Goal: Information Seeking & Learning: Learn about a topic

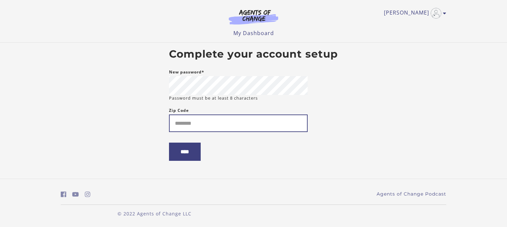
click at [212, 120] on input "Zip Code" at bounding box center [238, 123] width 139 height 18
type input "*****"
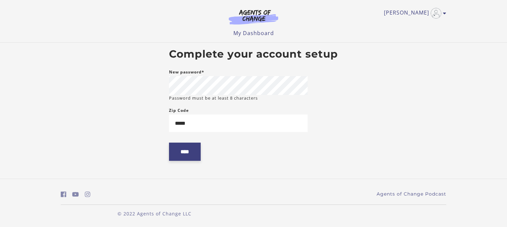
click at [193, 148] on input "****" at bounding box center [185, 151] width 32 height 18
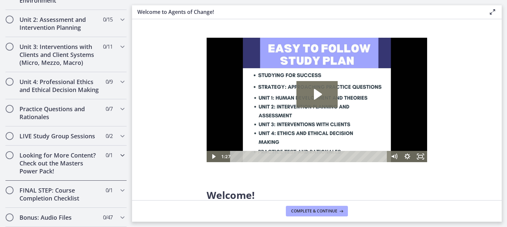
scroll to position [462, 0]
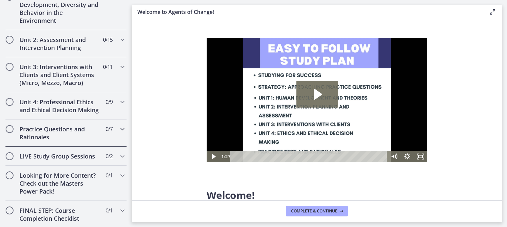
click at [55, 135] on h2 "Practice Questions and Rationales" at bounding box center [59, 133] width 81 height 16
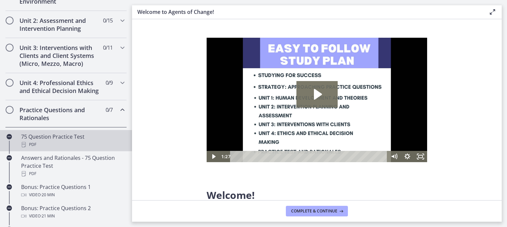
scroll to position [225, 0]
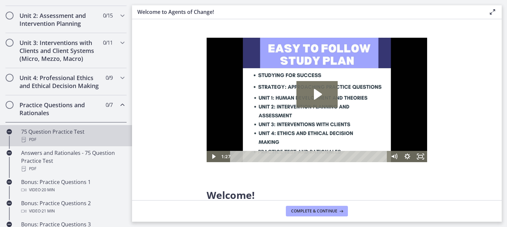
click at [53, 138] on div "75 Question Practice Test PDF" at bounding box center [72, 135] width 103 height 16
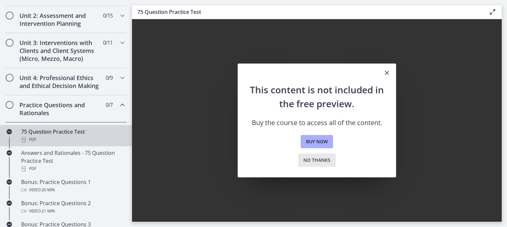
click at [321, 161] on span "No thanks" at bounding box center [317, 160] width 27 height 8
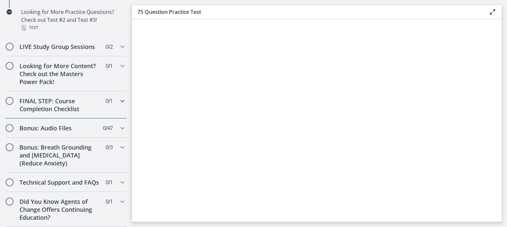
scroll to position [286, 0]
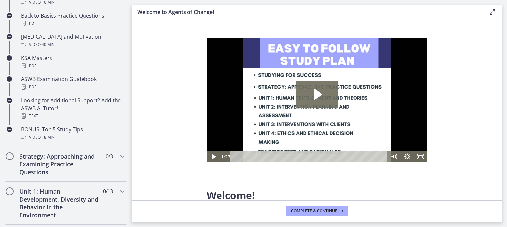
scroll to position [568, 0]
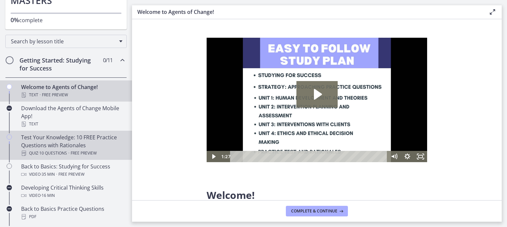
scroll to position [88, 0]
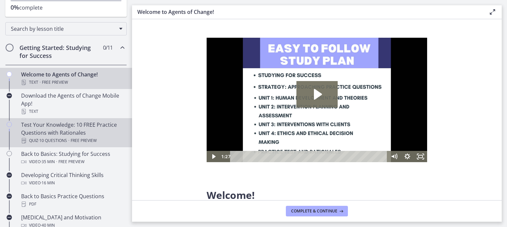
click at [64, 125] on div "Test Your Knowledge: 10 FREE Practice Questions with Rationales Quiz · 10 Quest…" at bounding box center [72, 133] width 103 height 24
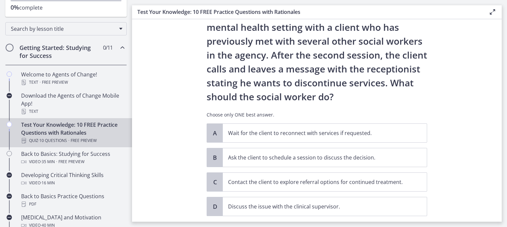
scroll to position [48, 0]
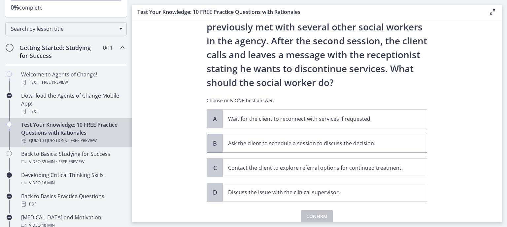
click at [268, 144] on p "Ask the client to schedule a session to discuss the decision." at bounding box center [318, 143] width 180 height 8
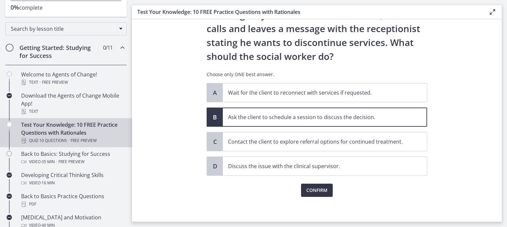
scroll to position [75, 0]
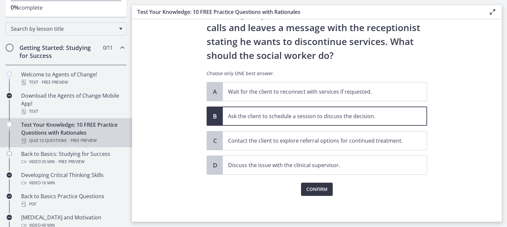
click at [307, 185] on span "Confirm" at bounding box center [317, 189] width 21 height 8
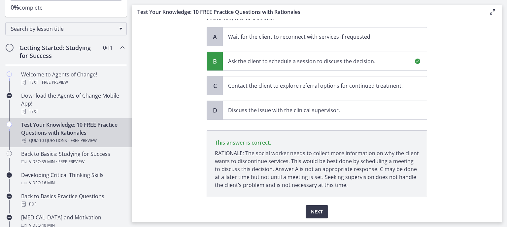
scroll to position [153, 0]
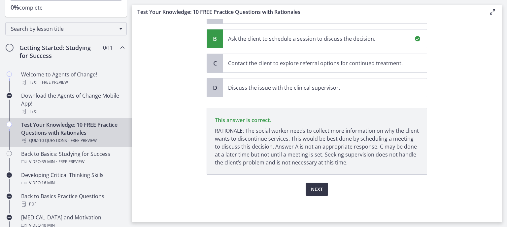
click at [315, 188] on span "Next" at bounding box center [317, 189] width 12 height 8
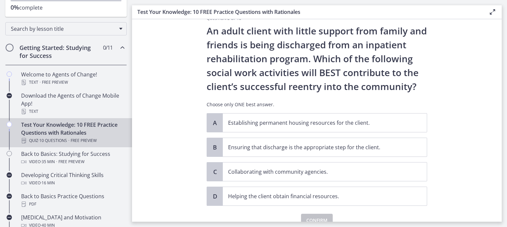
scroll to position [18, 0]
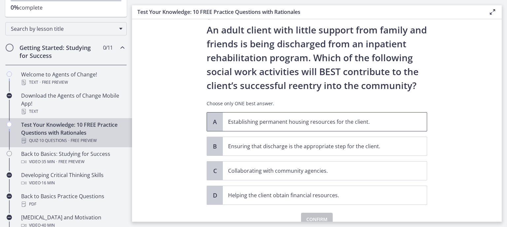
click at [228, 118] on p "Establishing permanent housing resources for the client." at bounding box center [318, 122] width 180 height 8
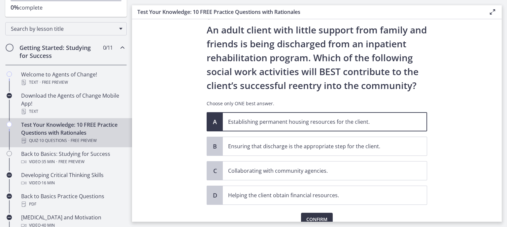
click at [311, 216] on span "Confirm" at bounding box center [317, 219] width 21 height 8
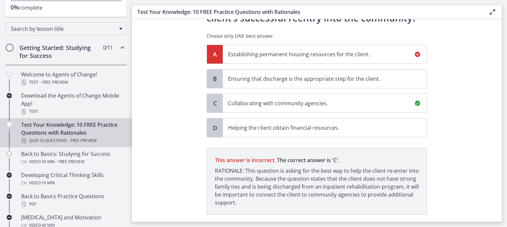
scroll to position [125, 0]
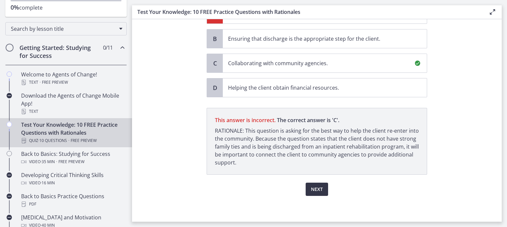
click at [313, 187] on span "Next" at bounding box center [317, 189] width 12 height 8
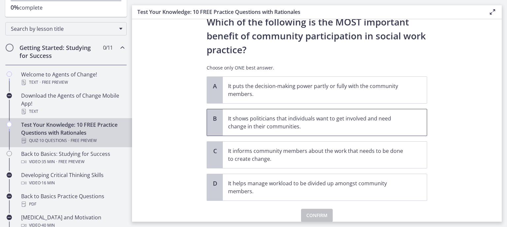
scroll to position [31, 0]
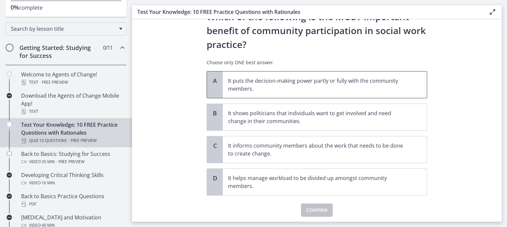
click at [289, 91] on p "It puts the decision-making power partly or fully with the community members." at bounding box center [318, 85] width 180 height 16
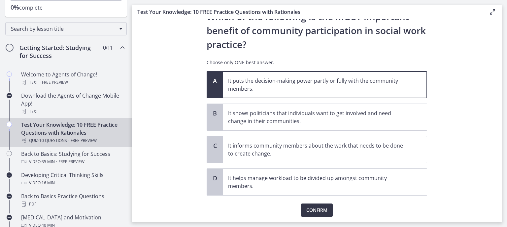
click at [317, 210] on span "Confirm" at bounding box center [317, 210] width 21 height 8
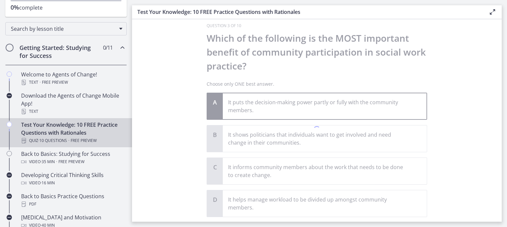
scroll to position [0, 0]
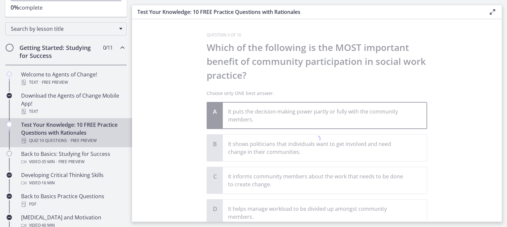
click at [287, 118] on div at bounding box center [317, 139] width 221 height 215
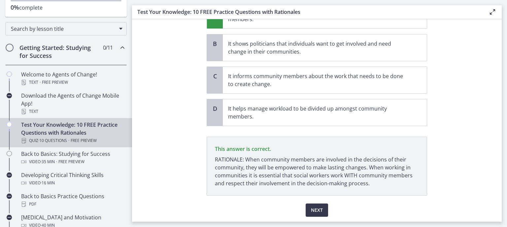
scroll to position [121, 0]
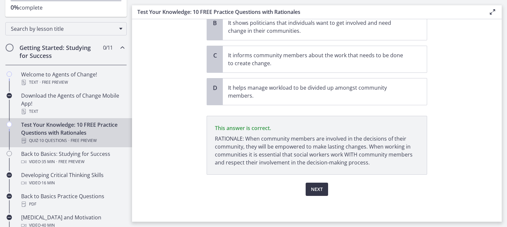
click at [315, 189] on span "Next" at bounding box center [317, 189] width 12 height 8
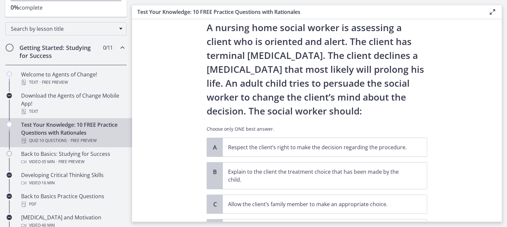
scroll to position [24, 0]
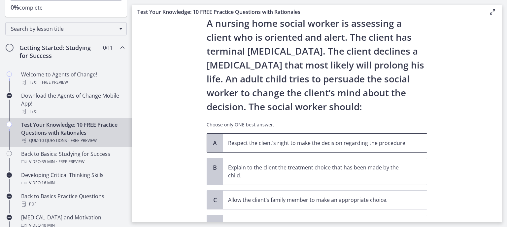
click at [361, 145] on p "Respect the client’s right to make the decision regarding the procedure." at bounding box center [318, 143] width 180 height 8
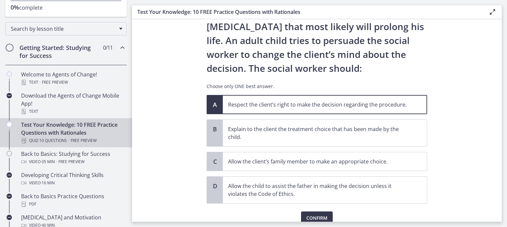
scroll to position [68, 0]
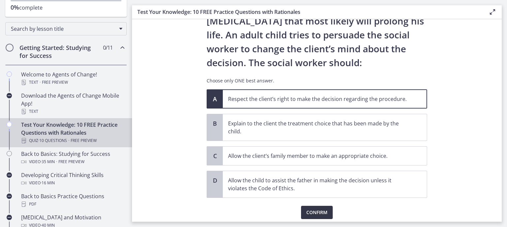
click at [313, 211] on span "Confirm" at bounding box center [317, 212] width 21 height 8
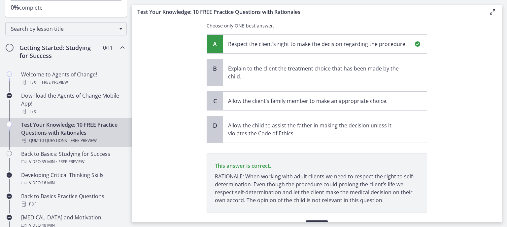
scroll to position [161, 0]
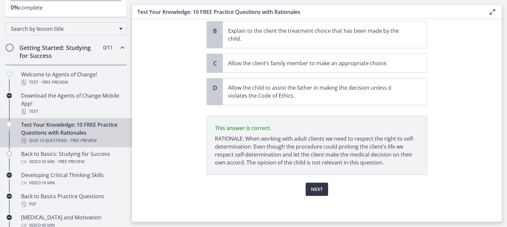
click at [307, 191] on button "Next" at bounding box center [317, 188] width 22 height 13
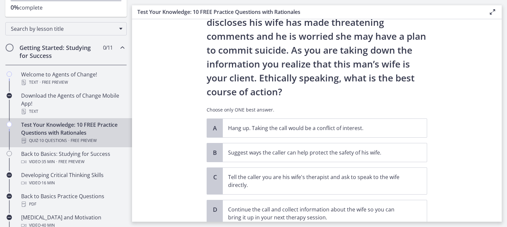
scroll to position [64, 0]
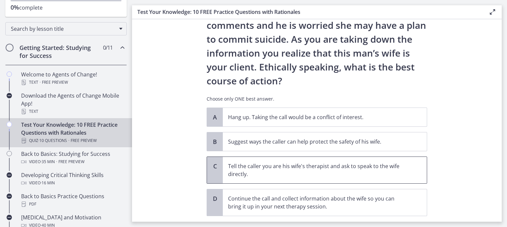
click at [346, 173] on p "Tell the caller you are his wife's therapist and ask to speak to the wife direc…" at bounding box center [318, 170] width 180 height 16
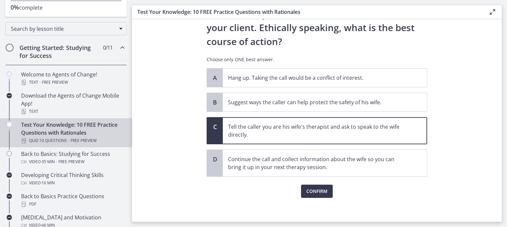
scroll to position [105, 0]
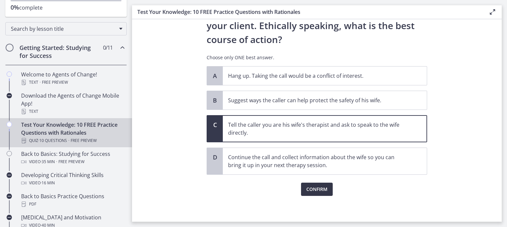
click at [321, 189] on span "Confirm" at bounding box center [317, 189] width 21 height 8
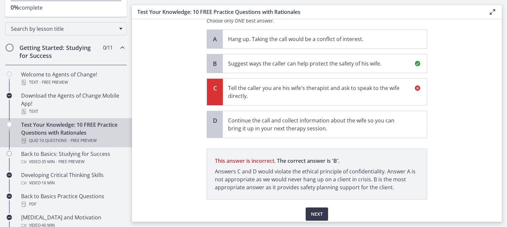
scroll to position [166, 0]
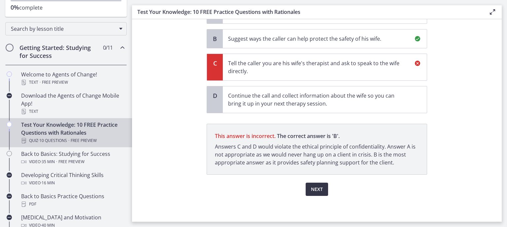
click at [313, 191] on span "Next" at bounding box center [317, 189] width 12 height 8
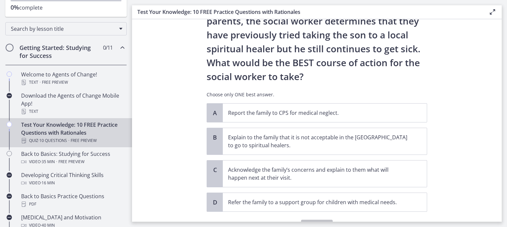
scroll to position [117, 0]
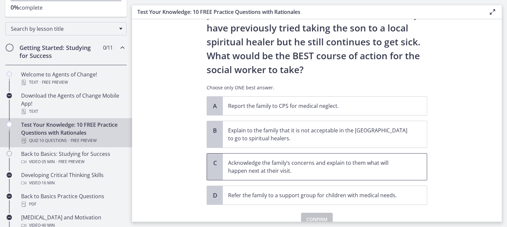
click at [366, 164] on p "Acknowledge the family’s concerns and explain to them what will happen next at …" at bounding box center [318, 167] width 180 height 16
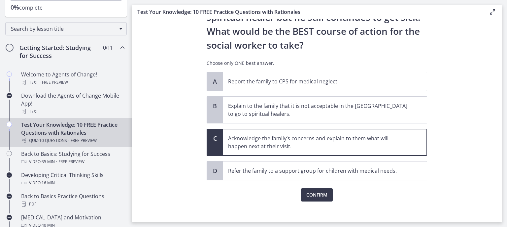
scroll to position [147, 0]
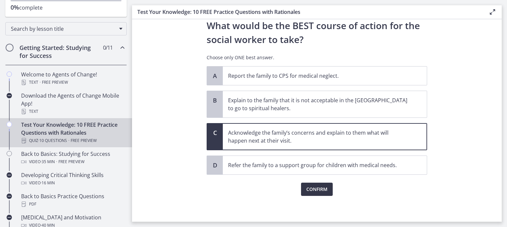
click at [319, 189] on span "Confirm" at bounding box center [317, 189] width 21 height 8
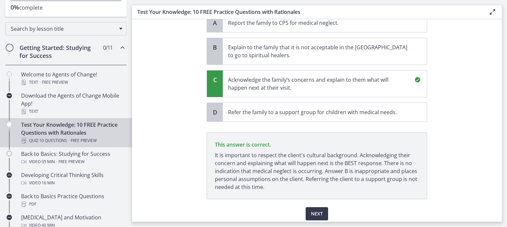
scroll to position [224, 0]
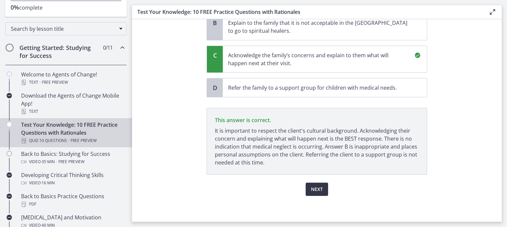
click at [314, 185] on span "Next" at bounding box center [317, 189] width 12 height 8
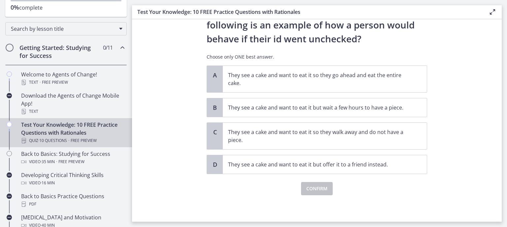
scroll to position [0, 0]
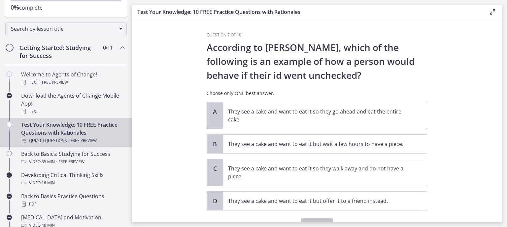
click at [377, 117] on p "They see a cake and want to eat it so they go ahead and eat the entire cake." at bounding box center [318, 115] width 180 height 16
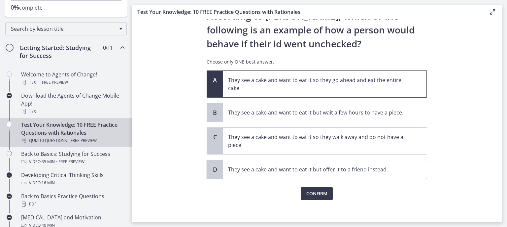
scroll to position [36, 0]
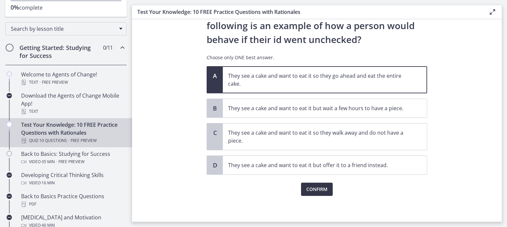
click at [321, 188] on span "Confirm" at bounding box center [317, 189] width 21 height 8
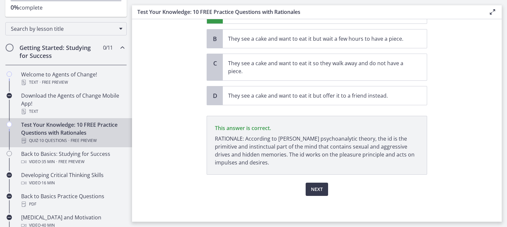
scroll to position [105, 0]
click at [313, 186] on span "Next" at bounding box center [317, 189] width 12 height 8
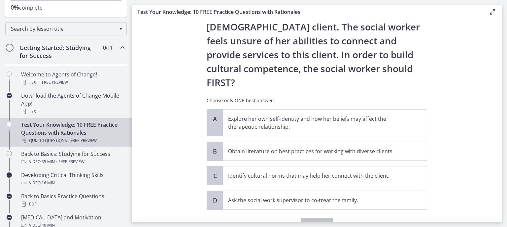
scroll to position [110, 0]
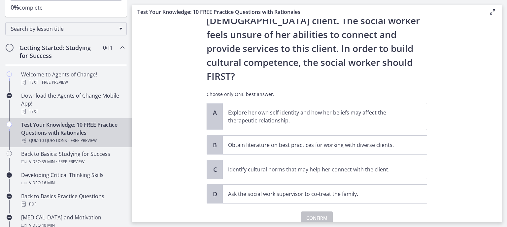
click at [330, 108] on p "Explore her own self-identity and how her beliefs may affect the therapeutic re…" at bounding box center [318, 116] width 180 height 16
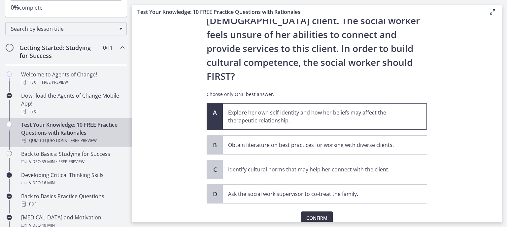
click at [311, 214] on span "Confirm" at bounding box center [317, 218] width 21 height 8
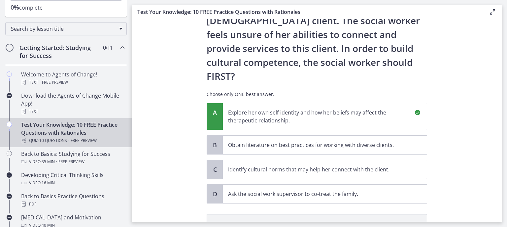
scroll to position [188, 0]
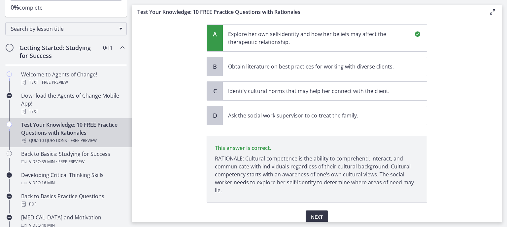
click at [314, 213] on span "Next" at bounding box center [317, 217] width 12 height 8
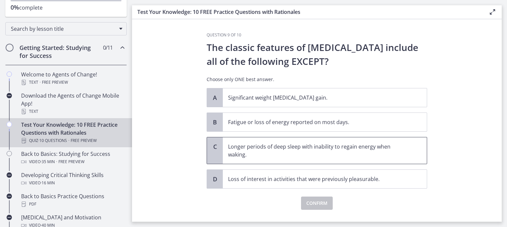
click at [340, 151] on p "Longer periods of deep sleep with inability to regain energy when waking." at bounding box center [318, 150] width 180 height 16
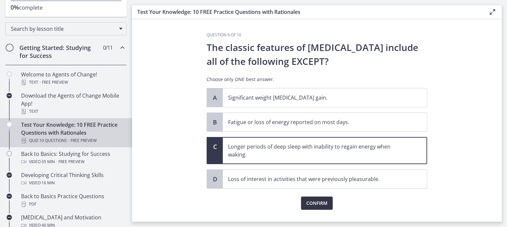
click at [311, 203] on span "Confirm" at bounding box center [317, 203] width 21 height 8
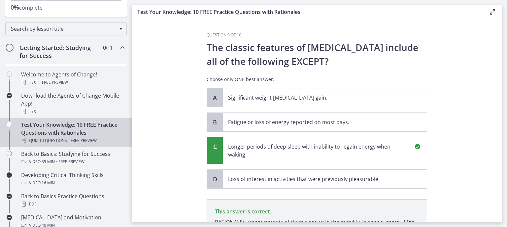
scroll to position [91, 0]
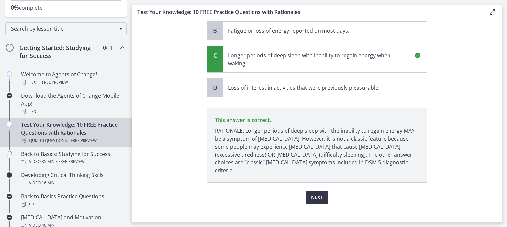
click at [307, 190] on button "Next" at bounding box center [317, 196] width 22 height 13
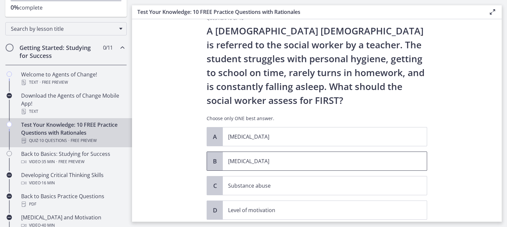
scroll to position [15, 0]
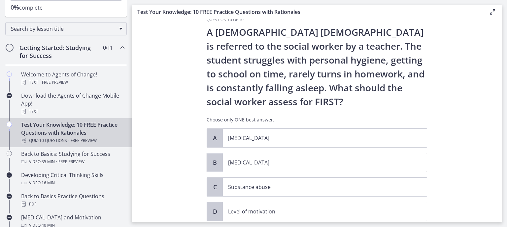
click at [254, 164] on p "Child neglect" at bounding box center [318, 162] width 180 height 8
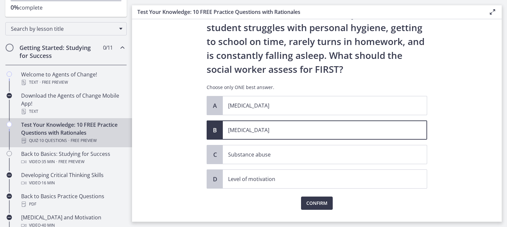
scroll to position [53, 0]
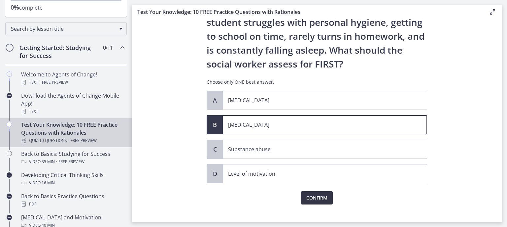
click at [319, 194] on span "Confirm" at bounding box center [317, 198] width 21 height 8
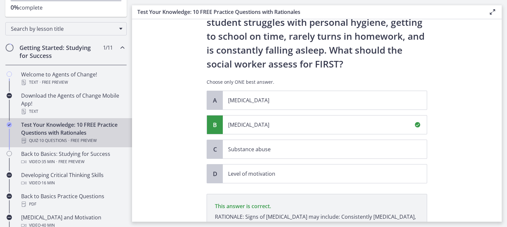
scroll to position [139, 0]
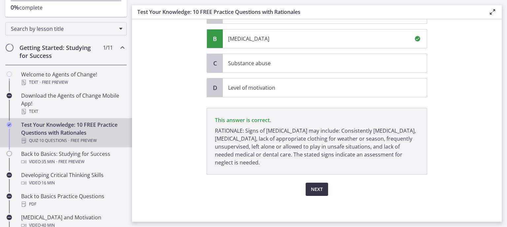
click at [319, 189] on span "Next" at bounding box center [317, 189] width 12 height 8
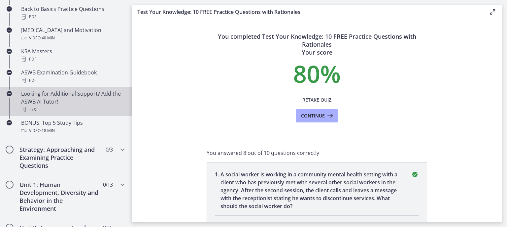
scroll to position [273, 0]
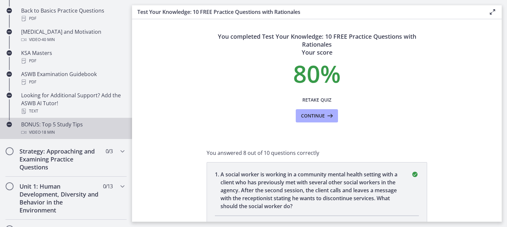
click at [67, 127] on div "BONUS: Top 5 Study Tips Video · 18 min" at bounding box center [72, 128] width 103 height 16
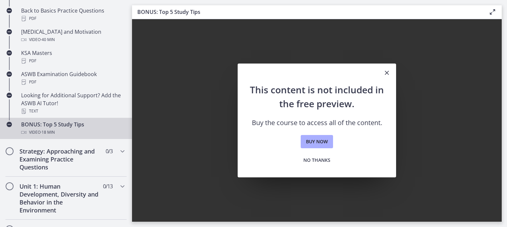
click at [388, 73] on icon "Close" at bounding box center [387, 73] width 8 height 8
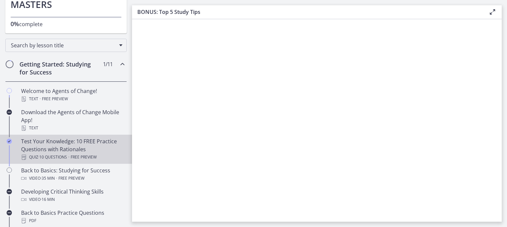
scroll to position [59, 0]
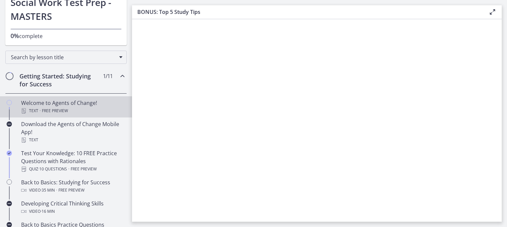
click at [9, 102] on icon "Chapters" at bounding box center [9, 102] width 5 height 5
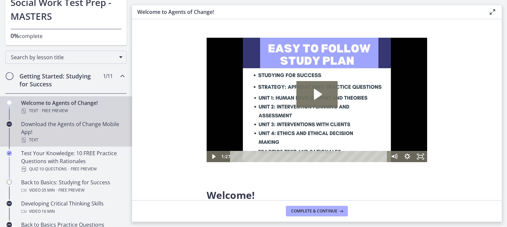
click at [9, 123] on icon "Chapters" at bounding box center [9, 123] width 5 height 5
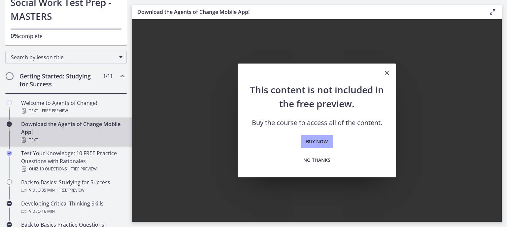
click at [386, 74] on icon "Close" at bounding box center [387, 73] width 8 height 8
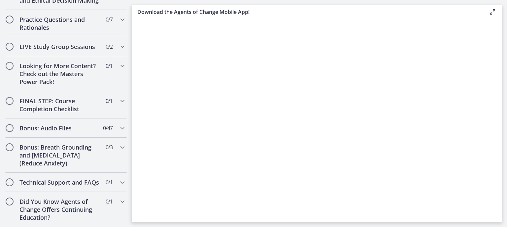
scroll to position [586, 0]
click at [62, 97] on h2 "FINAL STEP: Course Completion Checklist" at bounding box center [59, 105] width 81 height 16
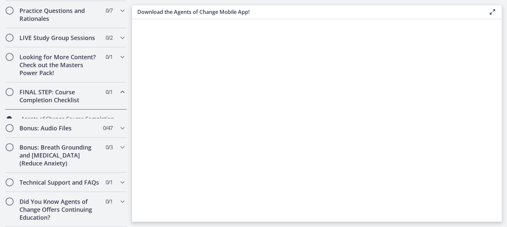
scroll to position [324, 0]
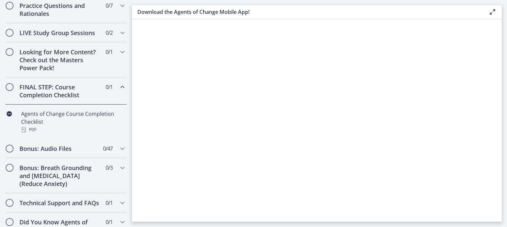
click at [60, 94] on h2 "FINAL STEP: Course Completion Checklist" at bounding box center [59, 91] width 81 height 16
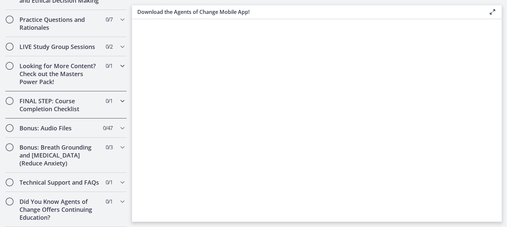
scroll to position [315, 0]
click at [57, 24] on h2 "Practice Questions and Rationales" at bounding box center [59, 24] width 81 height 16
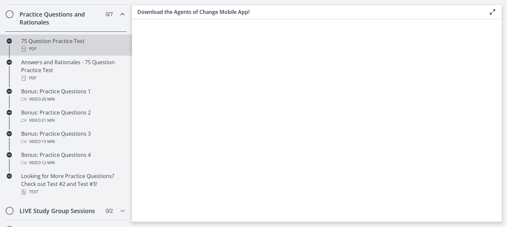
click at [49, 52] on div "PDF" at bounding box center [72, 49] width 103 height 8
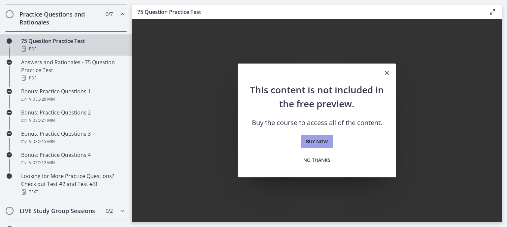
click at [313, 141] on span "Buy now" at bounding box center [317, 141] width 22 height 8
